Goal: Information Seeking & Learning: Find specific fact

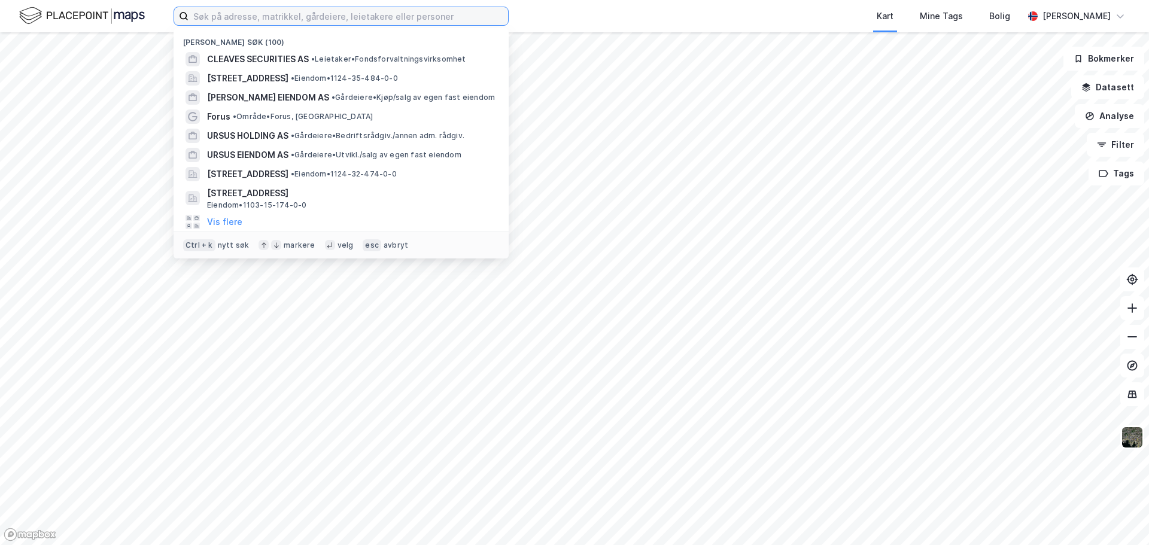
click at [290, 14] on input at bounding box center [349, 16] width 320 height 18
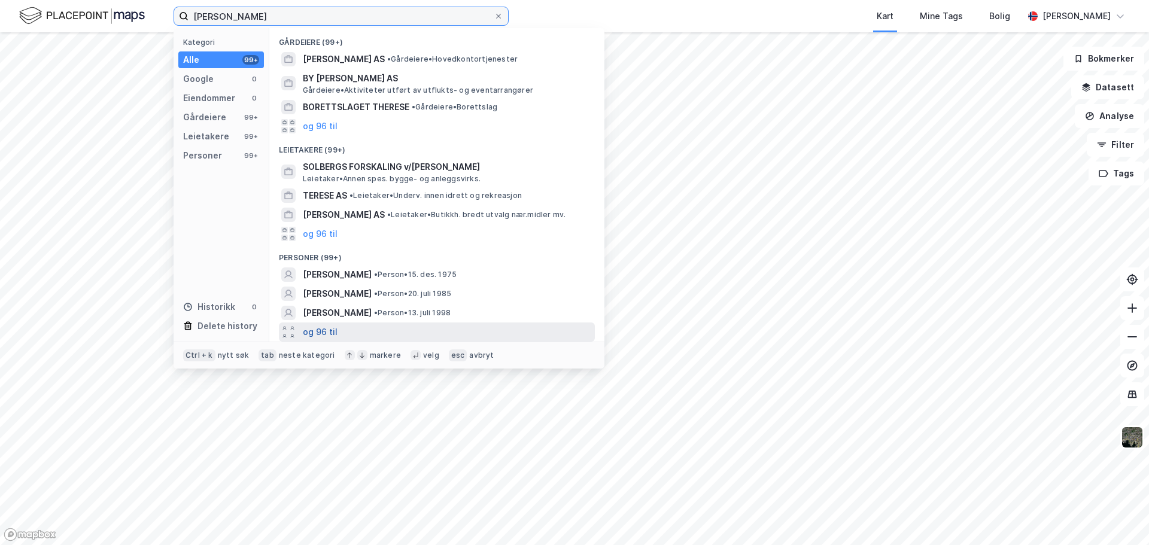
type input "[PERSON_NAME]"
click at [314, 328] on button "og 96 til" at bounding box center [320, 332] width 35 height 14
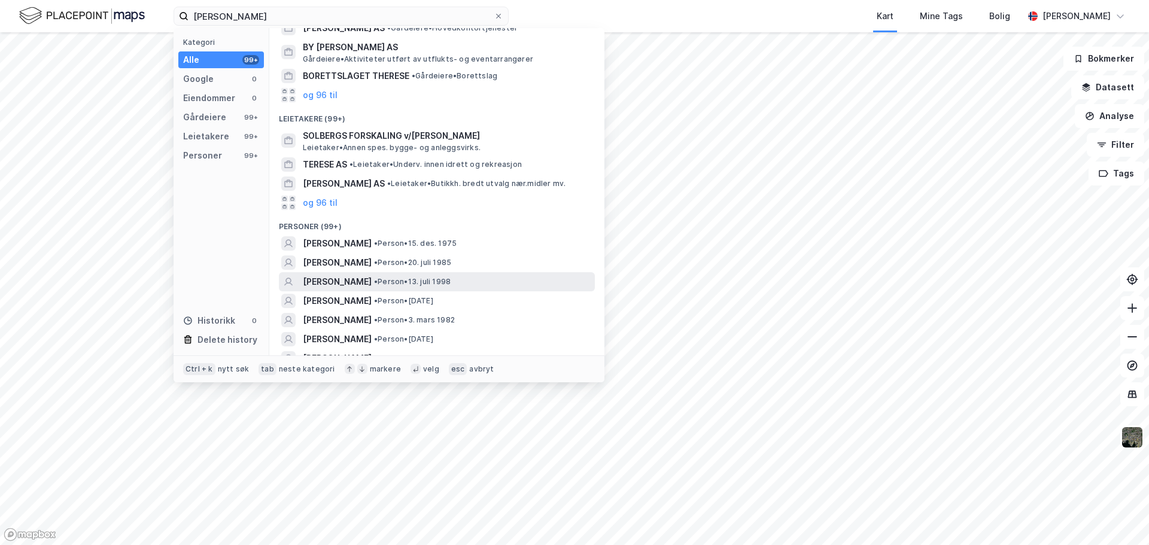
scroll to position [60, 0]
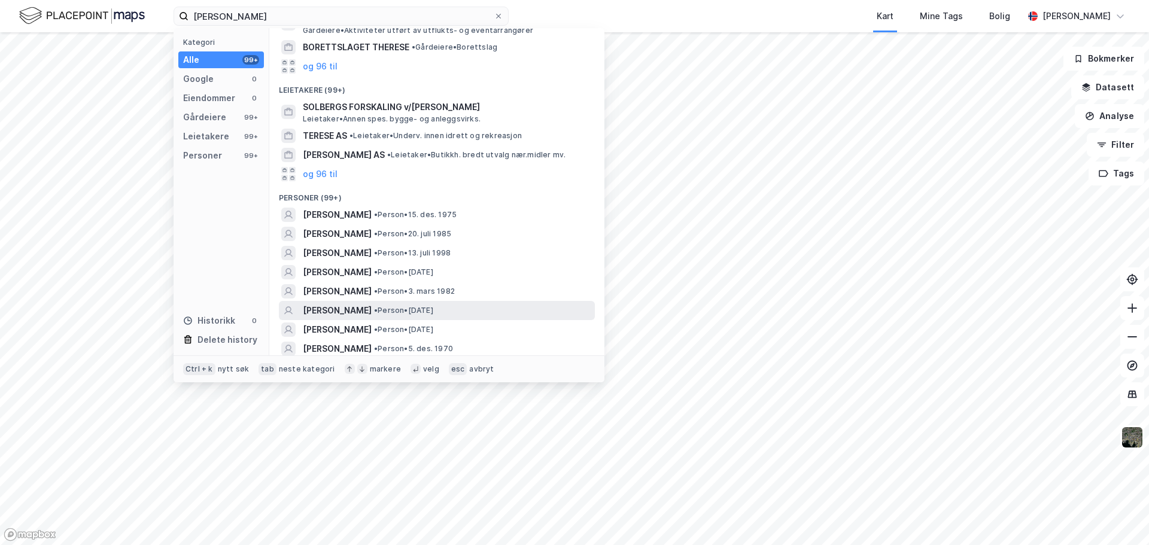
click at [341, 307] on span "[PERSON_NAME]" at bounding box center [337, 310] width 69 height 14
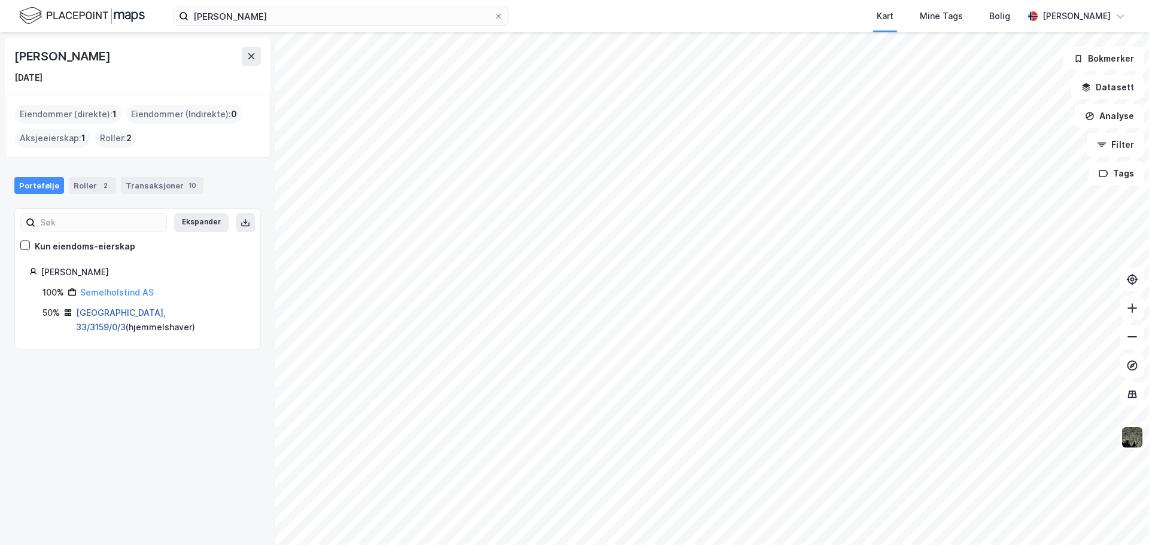
click at [99, 311] on link "[GEOGRAPHIC_DATA], 33/3159/0/3" at bounding box center [121, 320] width 90 height 25
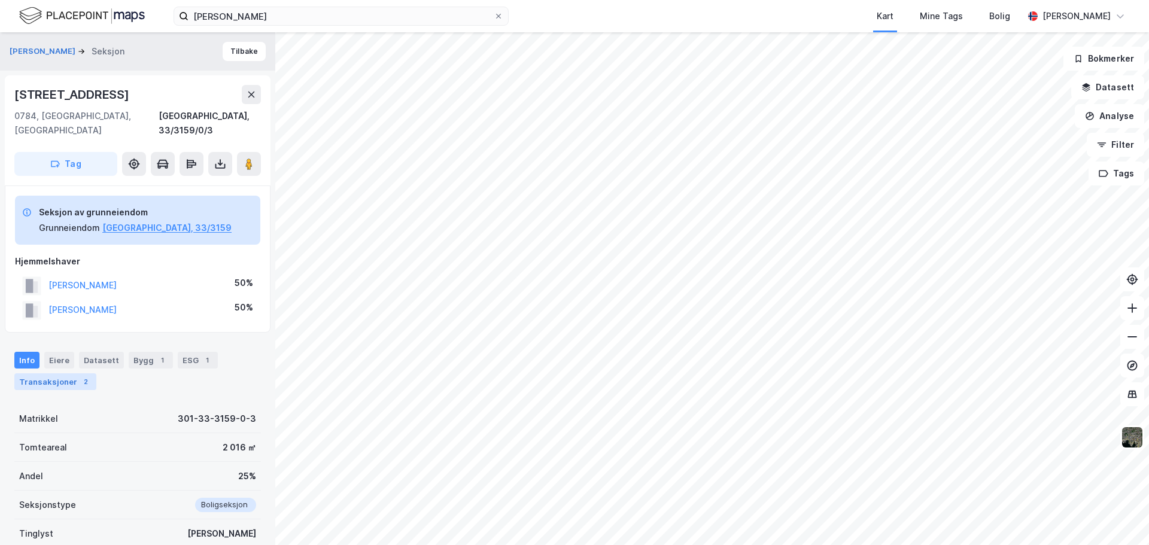
click at [71, 373] on div "Transaksjoner 2" at bounding box center [55, 381] width 82 height 17
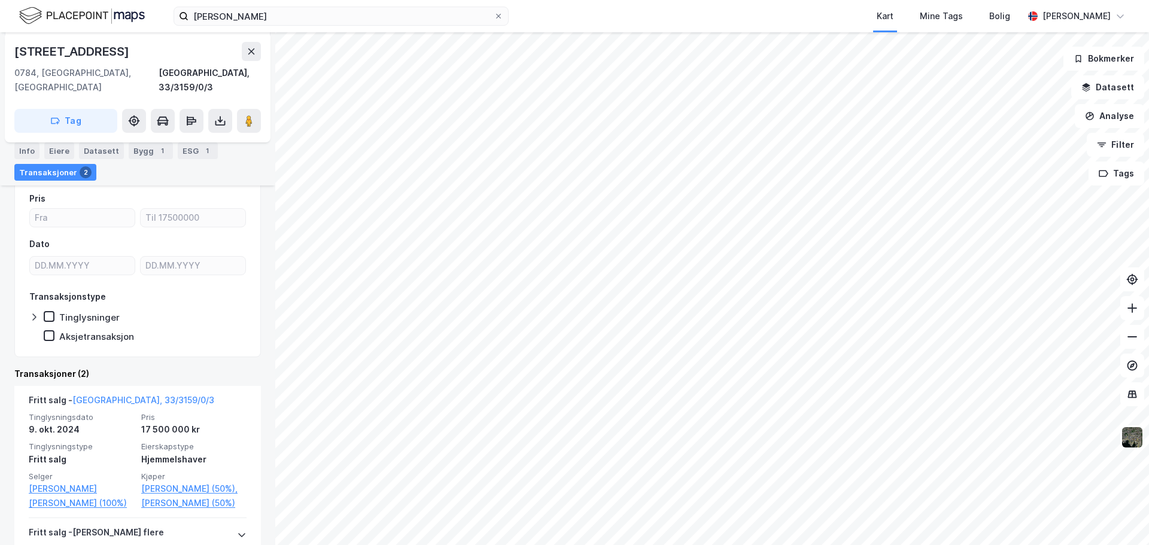
scroll to position [248, 0]
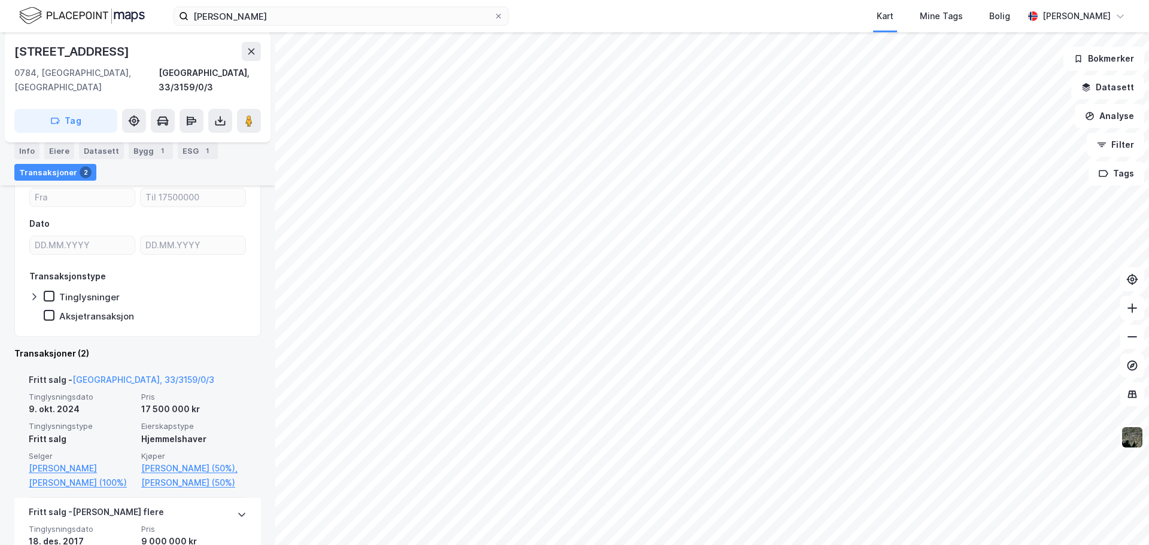
click at [160, 402] on div "17 500 000 kr" at bounding box center [193, 409] width 105 height 14
click at [162, 402] on div "17 500 000 kr" at bounding box center [193, 409] width 105 height 14
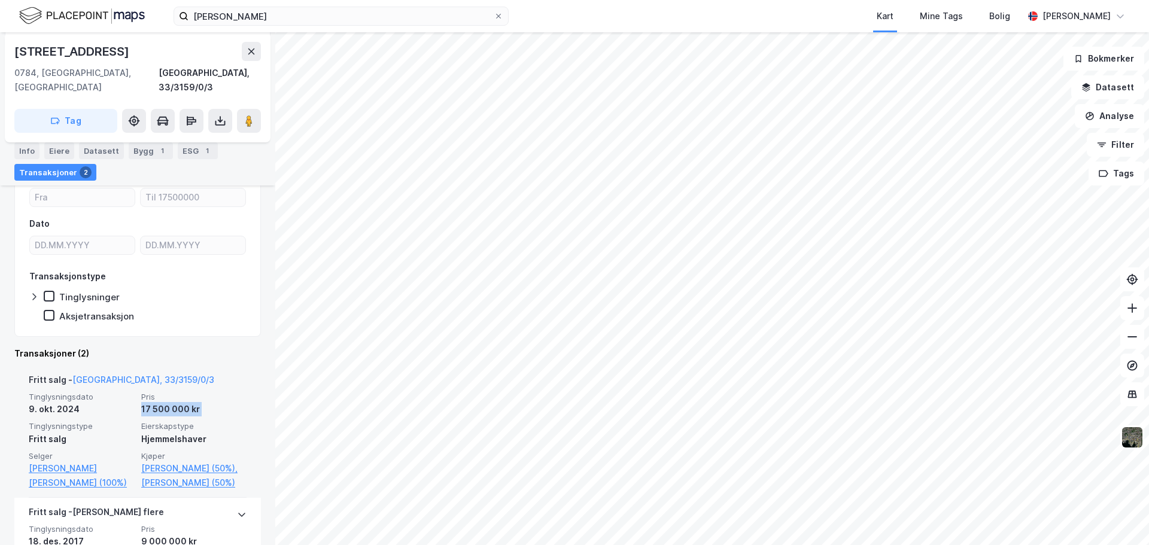
click at [162, 402] on div "17 500 000 kr" at bounding box center [193, 409] width 105 height 14
click at [161, 402] on div "17 500 000 kr" at bounding box center [193, 409] width 105 height 14
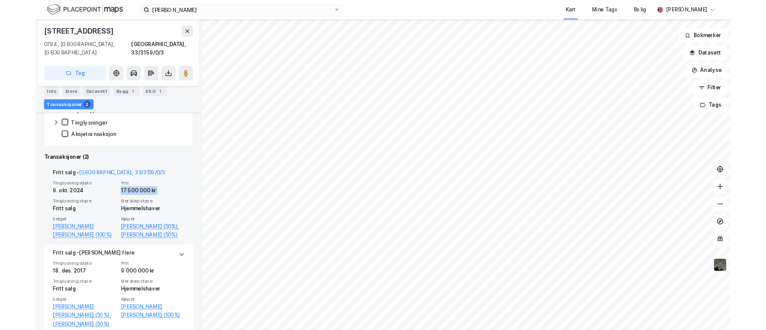
scroll to position [347, 0]
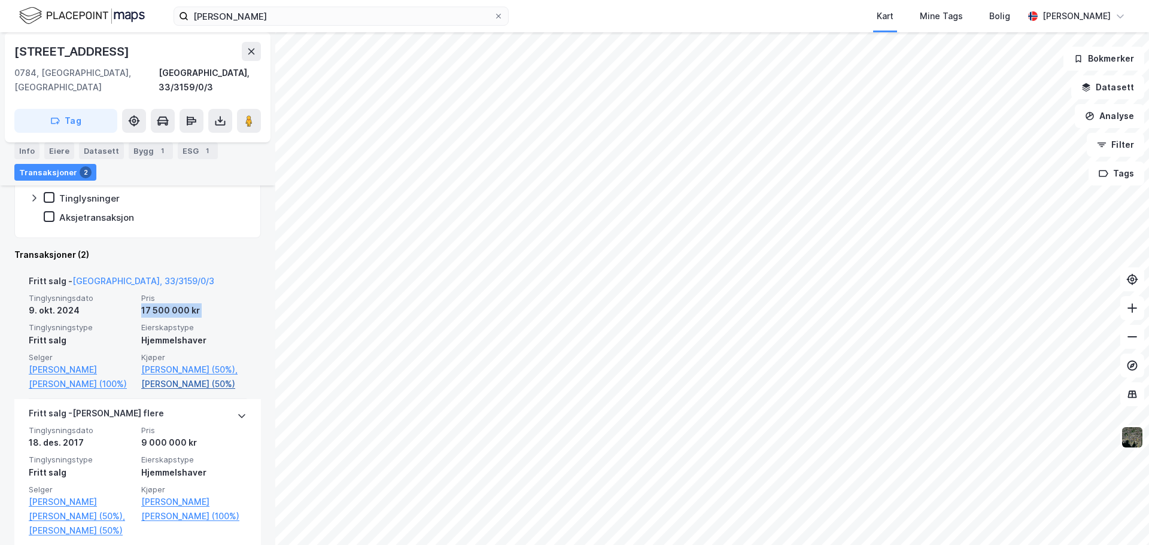
click at [166, 377] on link "[PERSON_NAME] (50%)" at bounding box center [193, 384] width 105 height 14
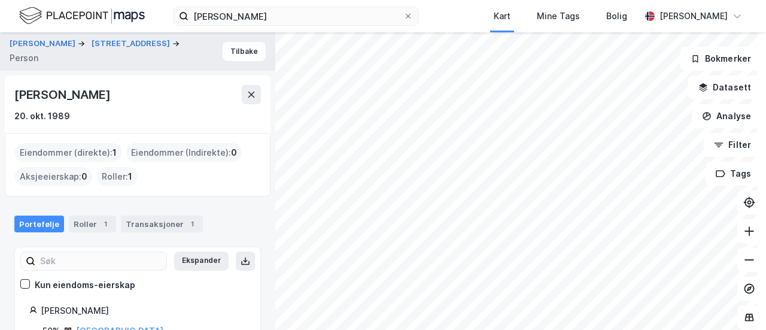
click at [60, 14] on img at bounding box center [82, 15] width 126 height 21
